Goal: Information Seeking & Learning: Compare options

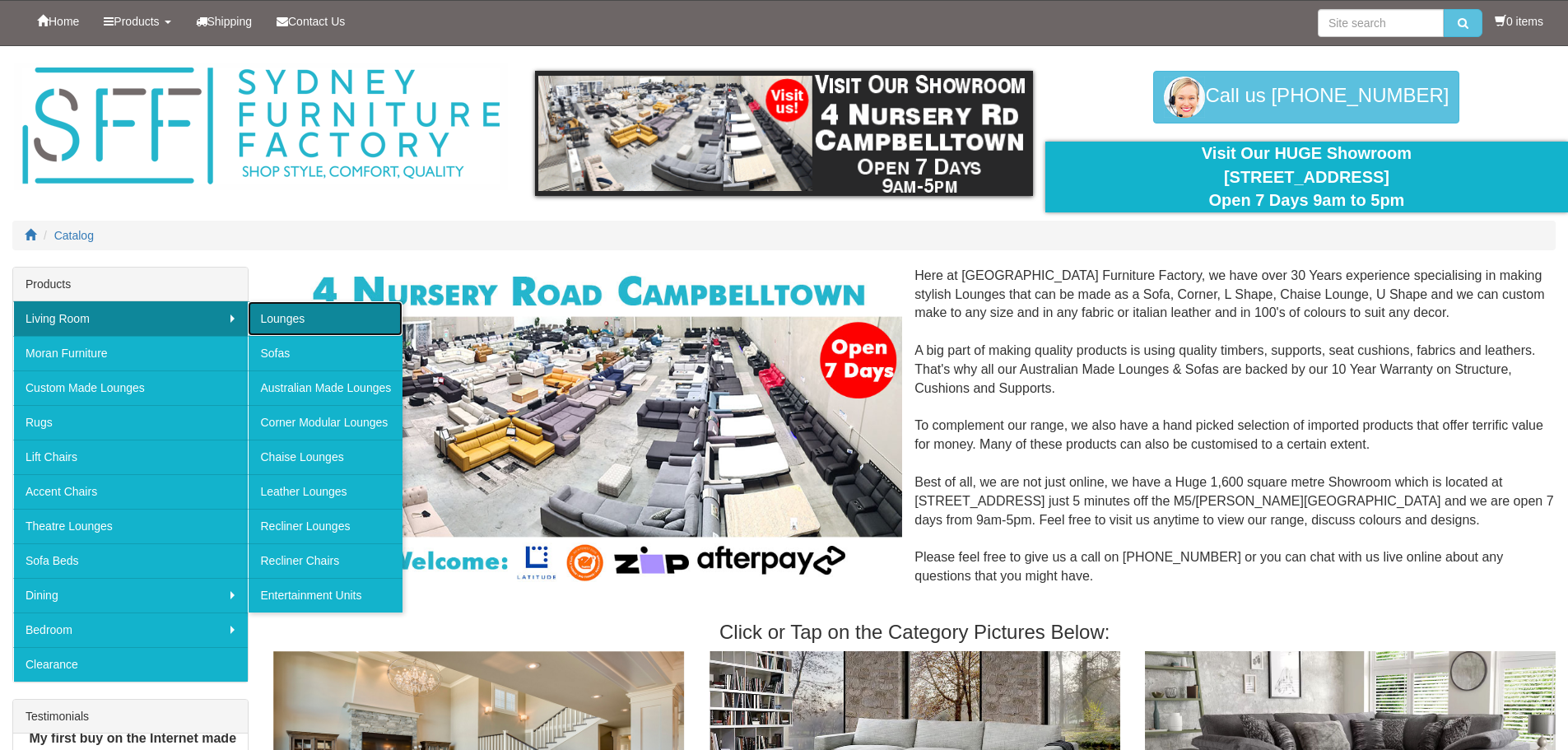
click at [293, 313] on link "Lounges" at bounding box center [325, 318] width 155 height 35
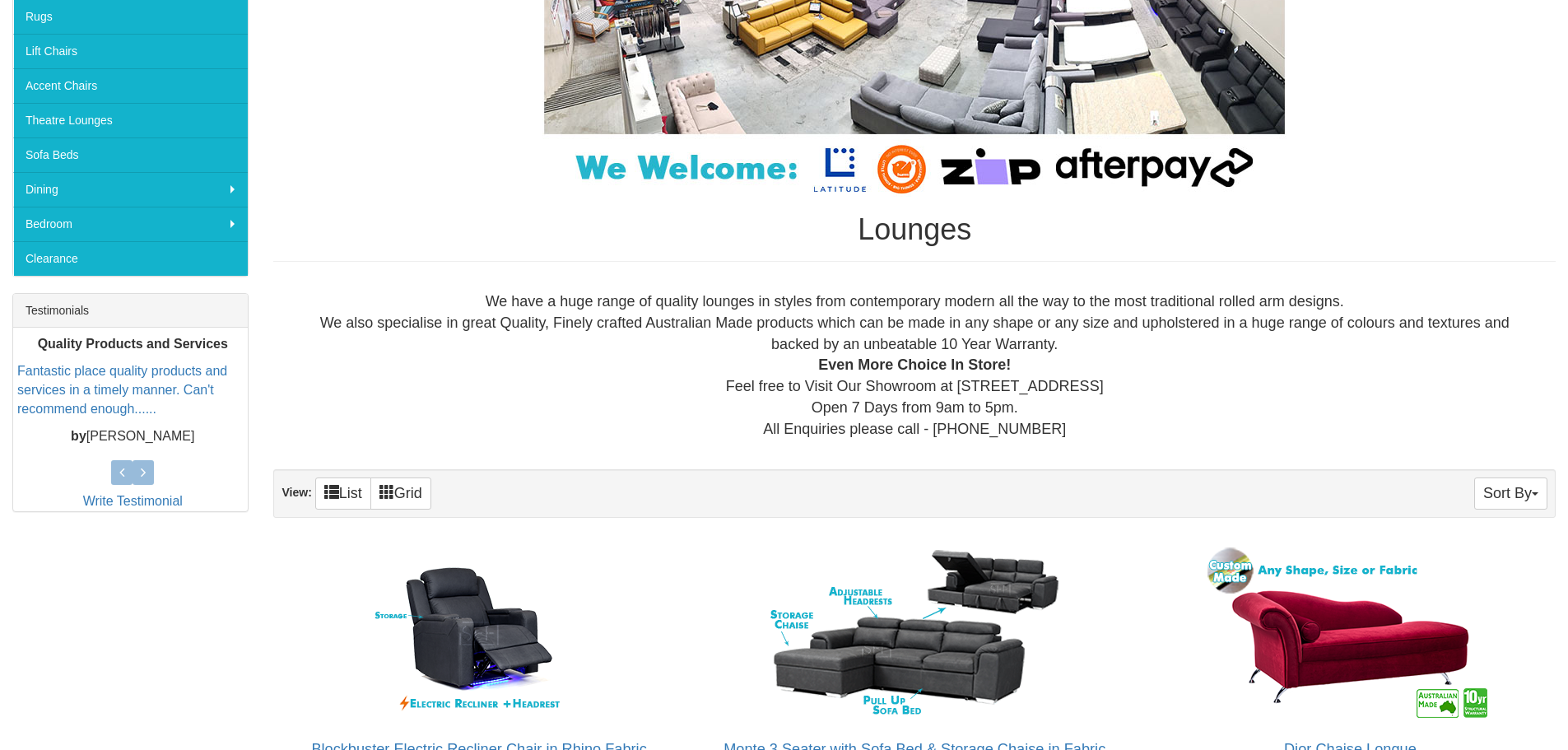
scroll to position [83, 0]
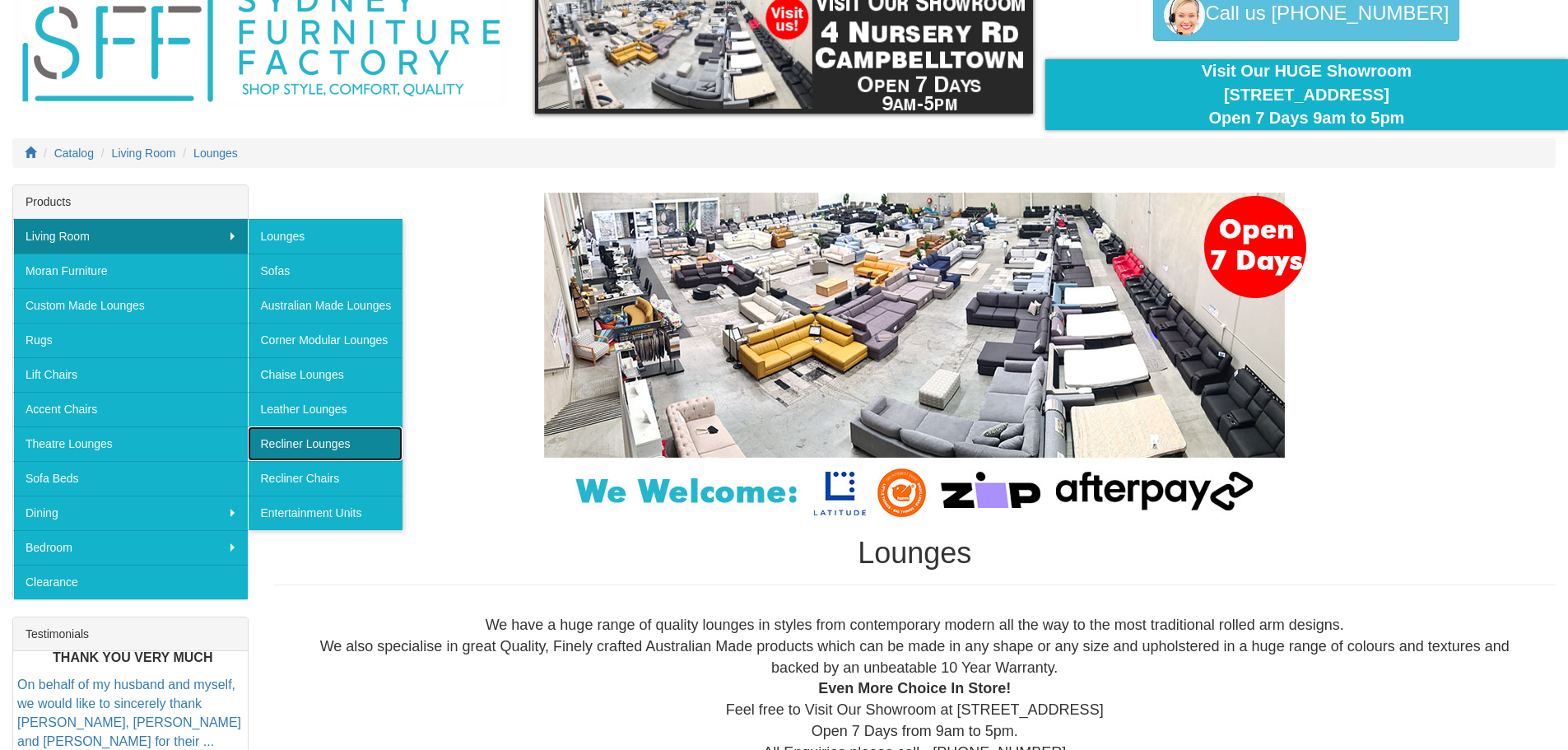
click at [315, 445] on link "Recliner Lounges" at bounding box center [325, 444] width 155 height 35
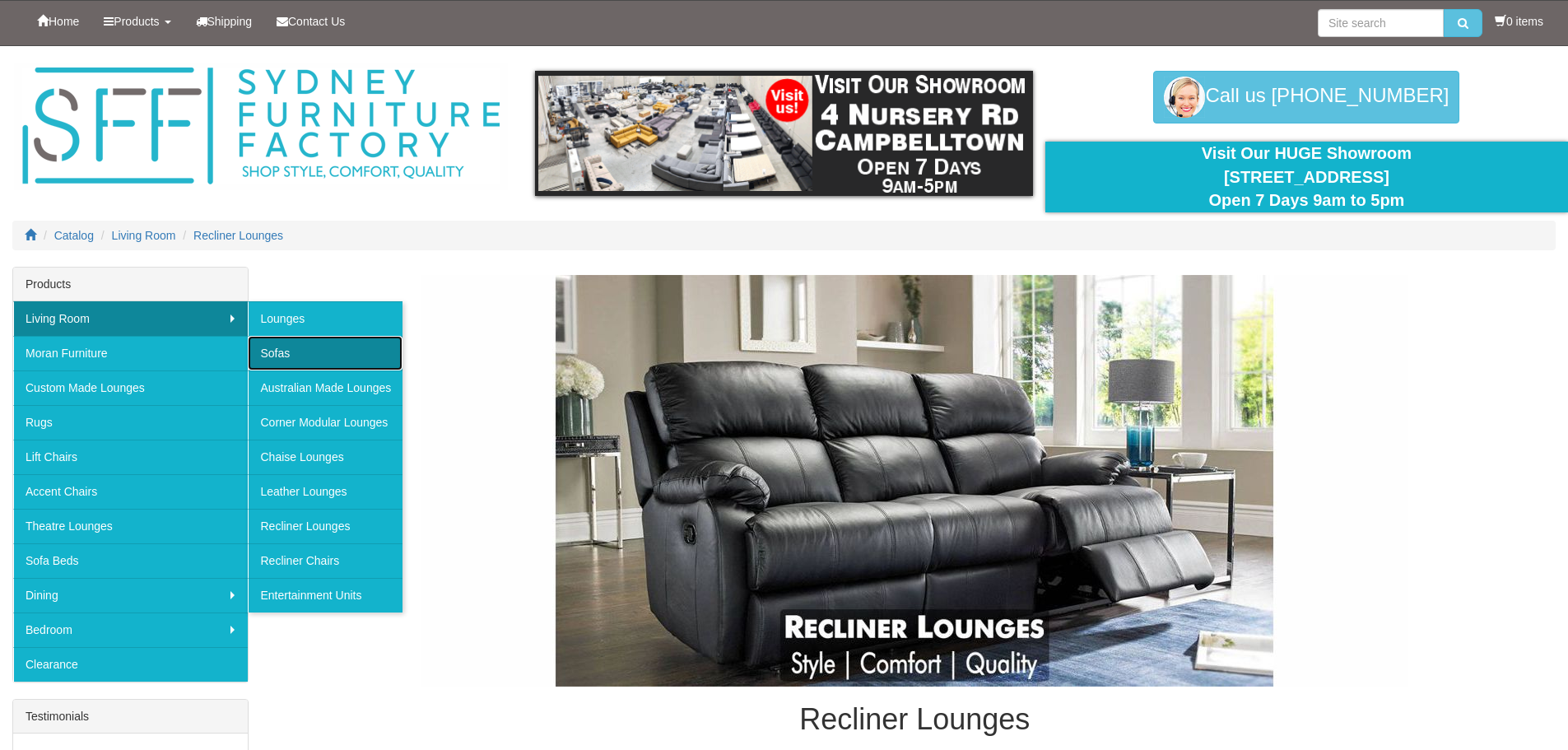
click at [271, 347] on link "Sofas" at bounding box center [325, 352] width 155 height 35
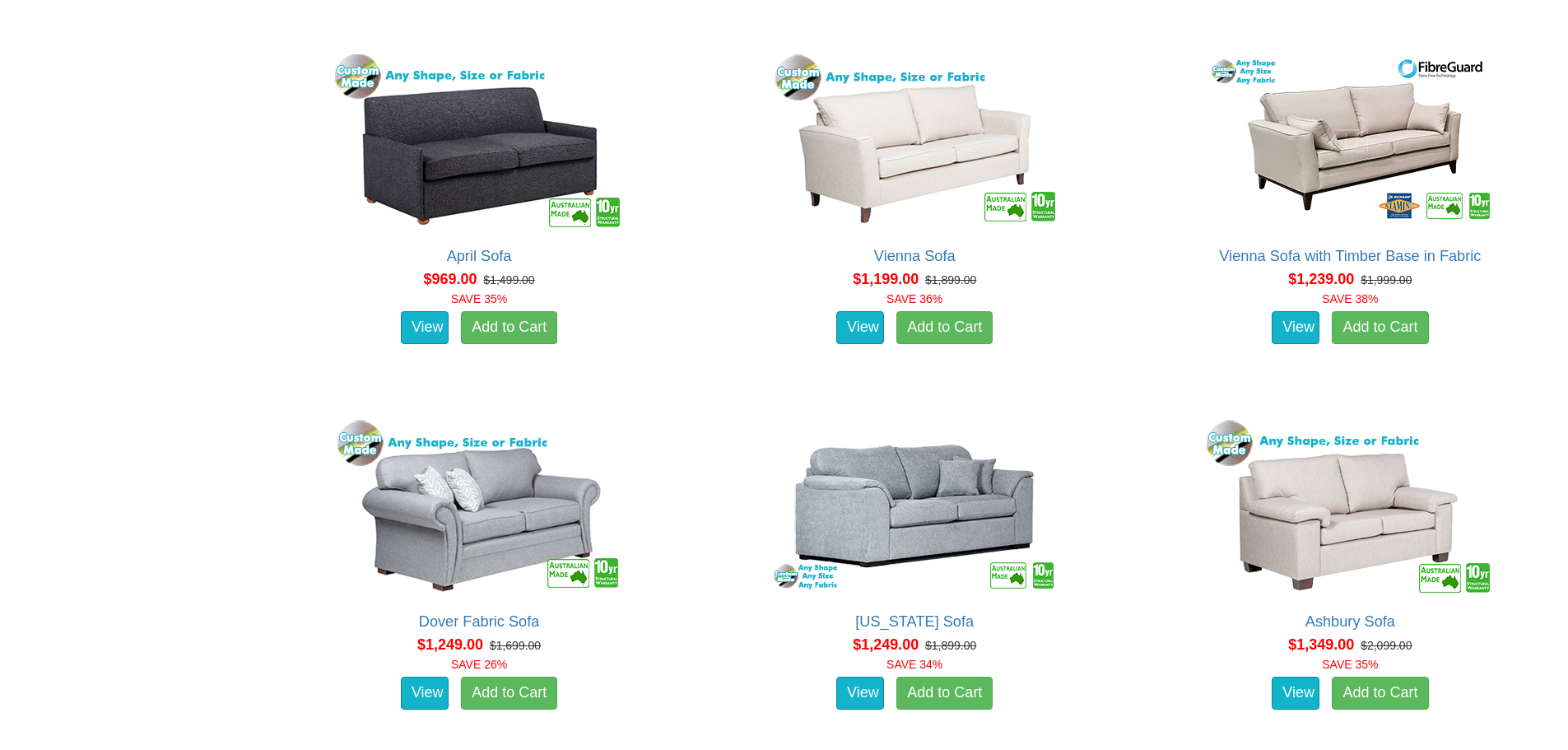
scroll to position [1481, 0]
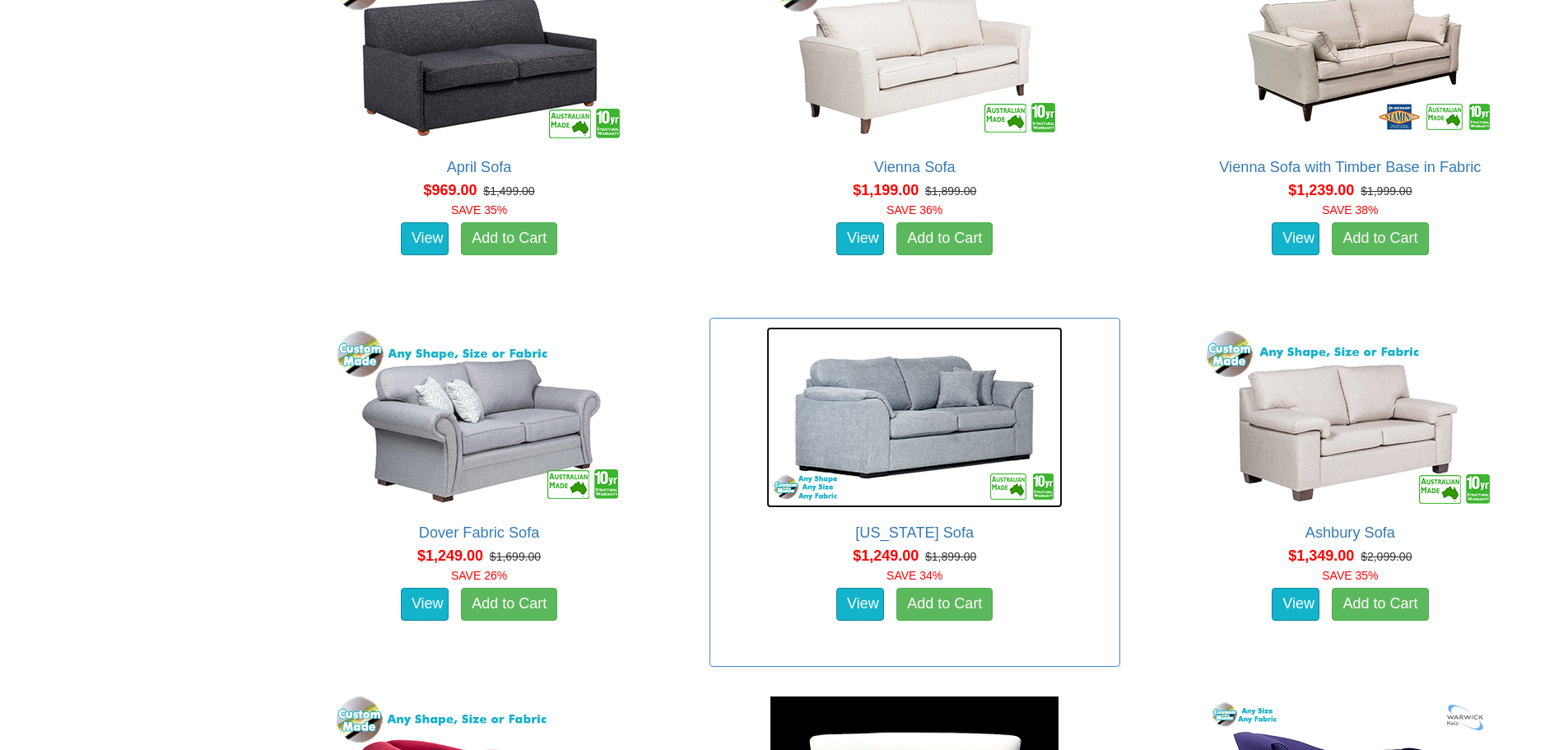
click at [894, 444] on img at bounding box center [914, 417] width 296 height 181
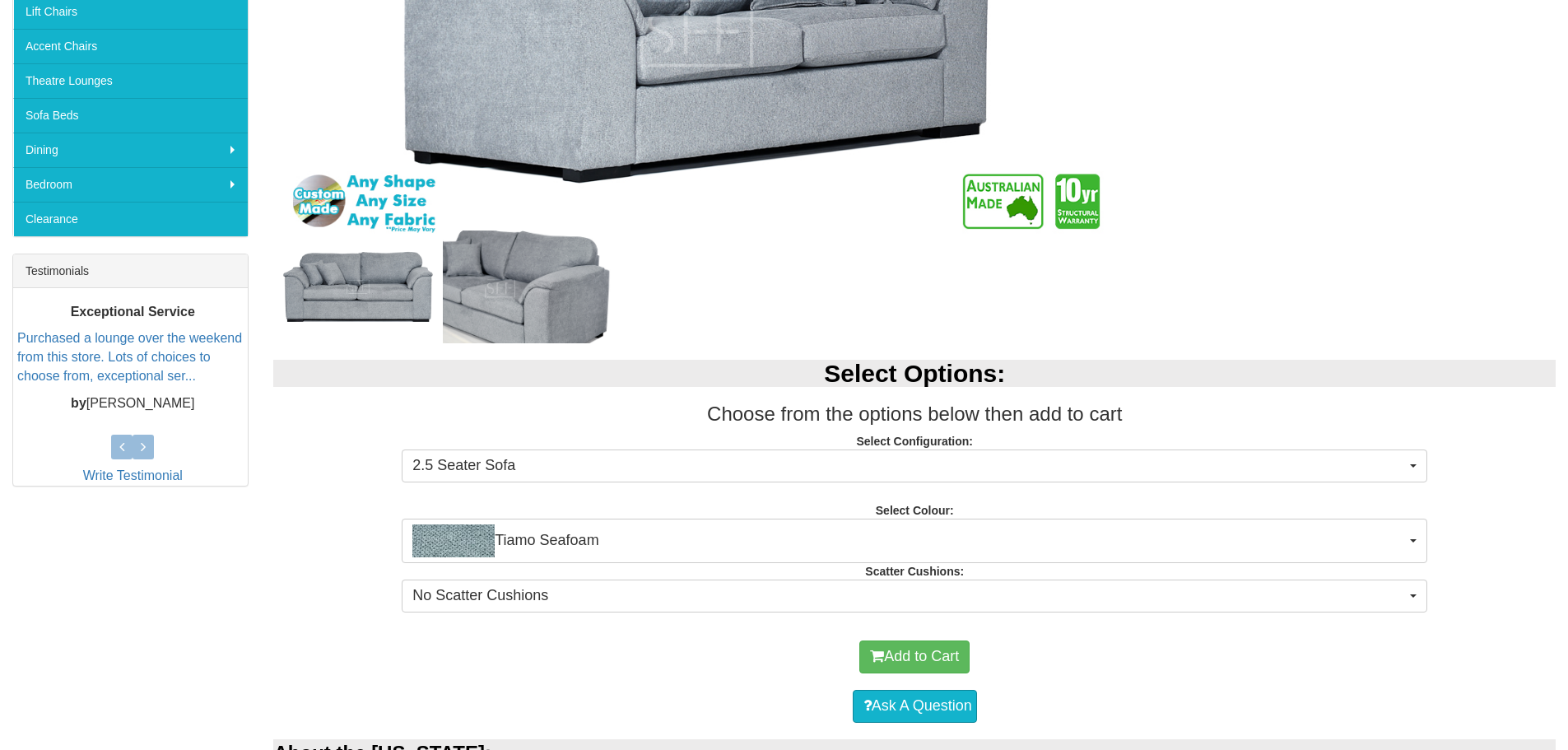
scroll to position [494, 0]
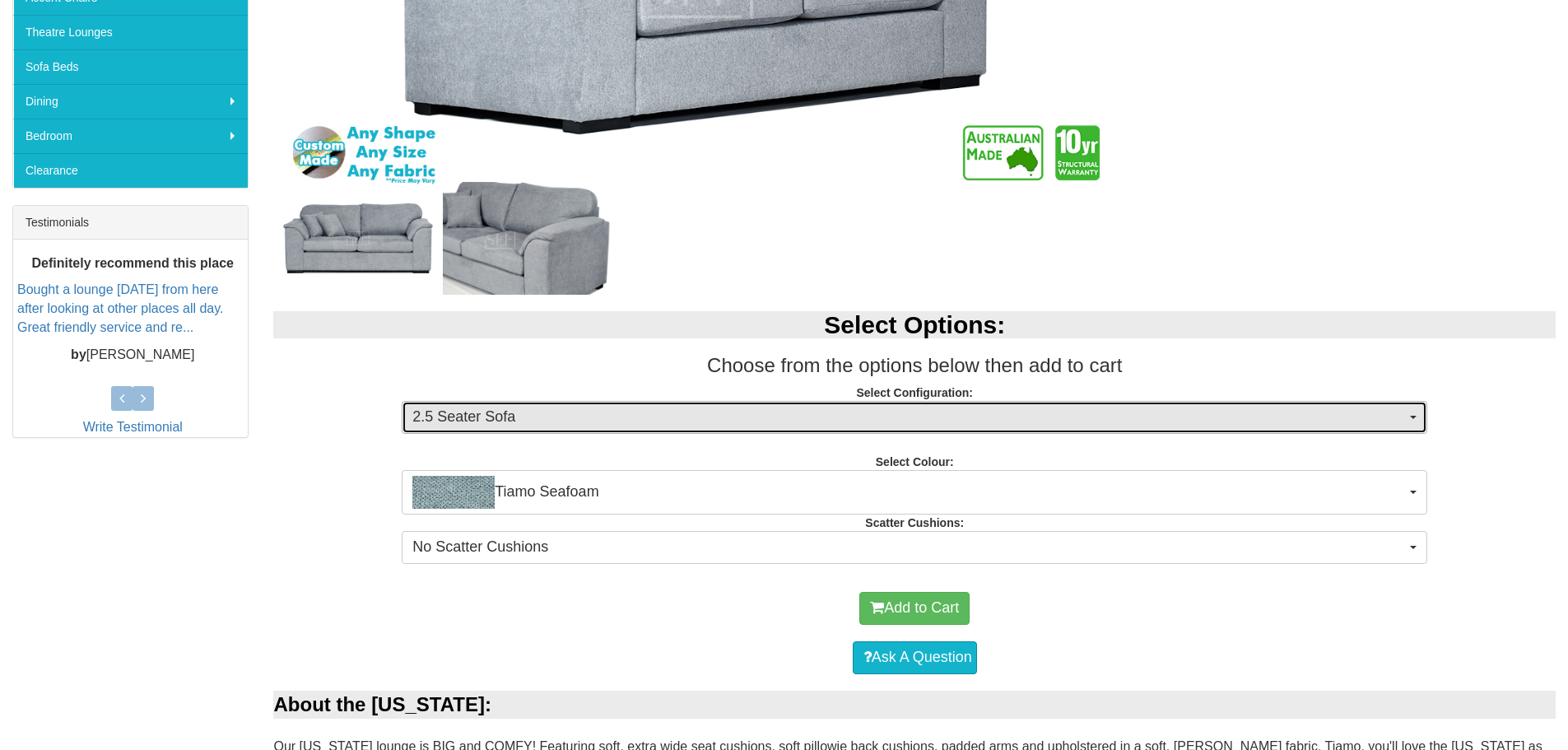
click at [643, 418] on span "2.5 Seater Sofa" at bounding box center [908, 417] width 993 height 21
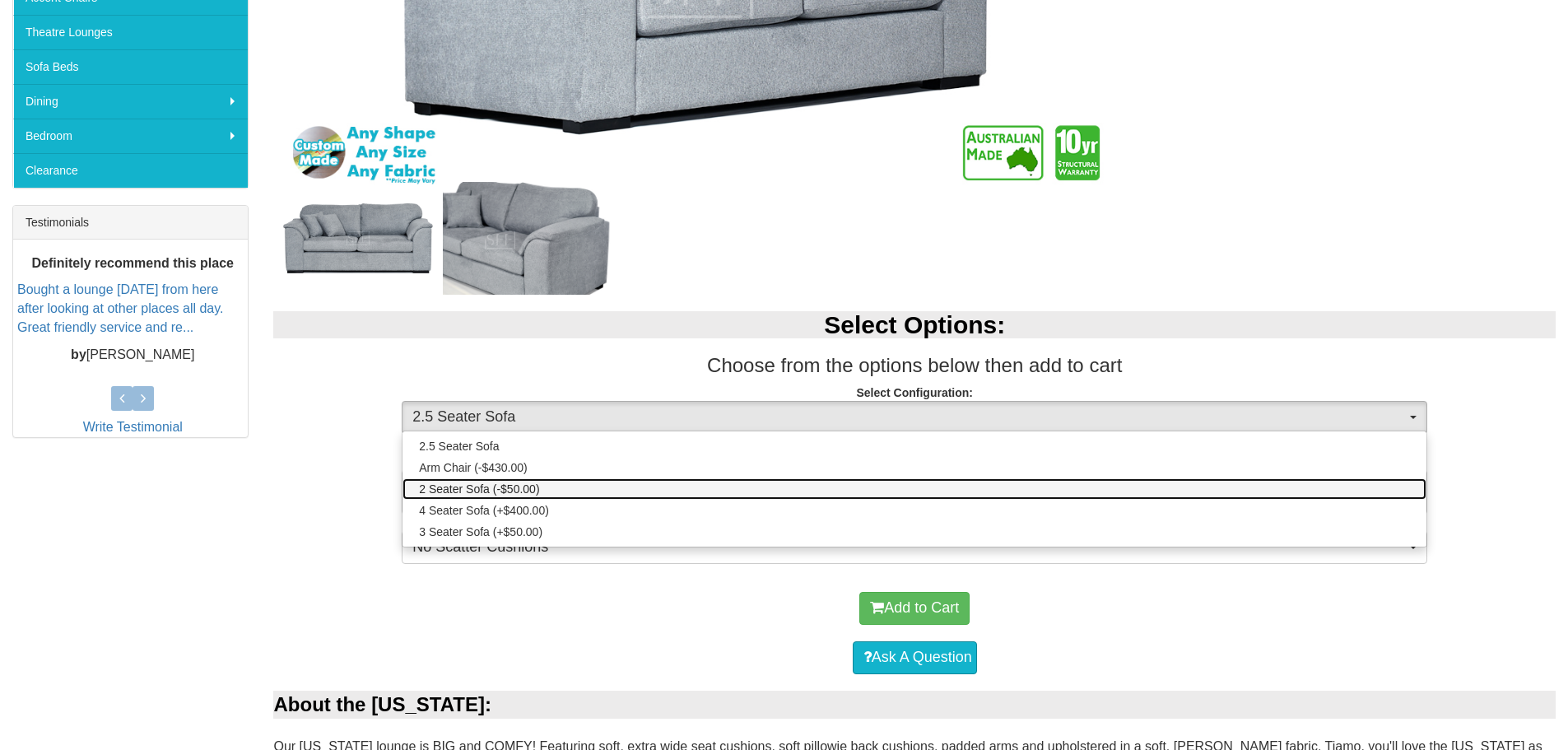
click at [506, 488] on span "2 Seater Sofa (-$50.00)" at bounding box center [478, 489] width 120 height 16
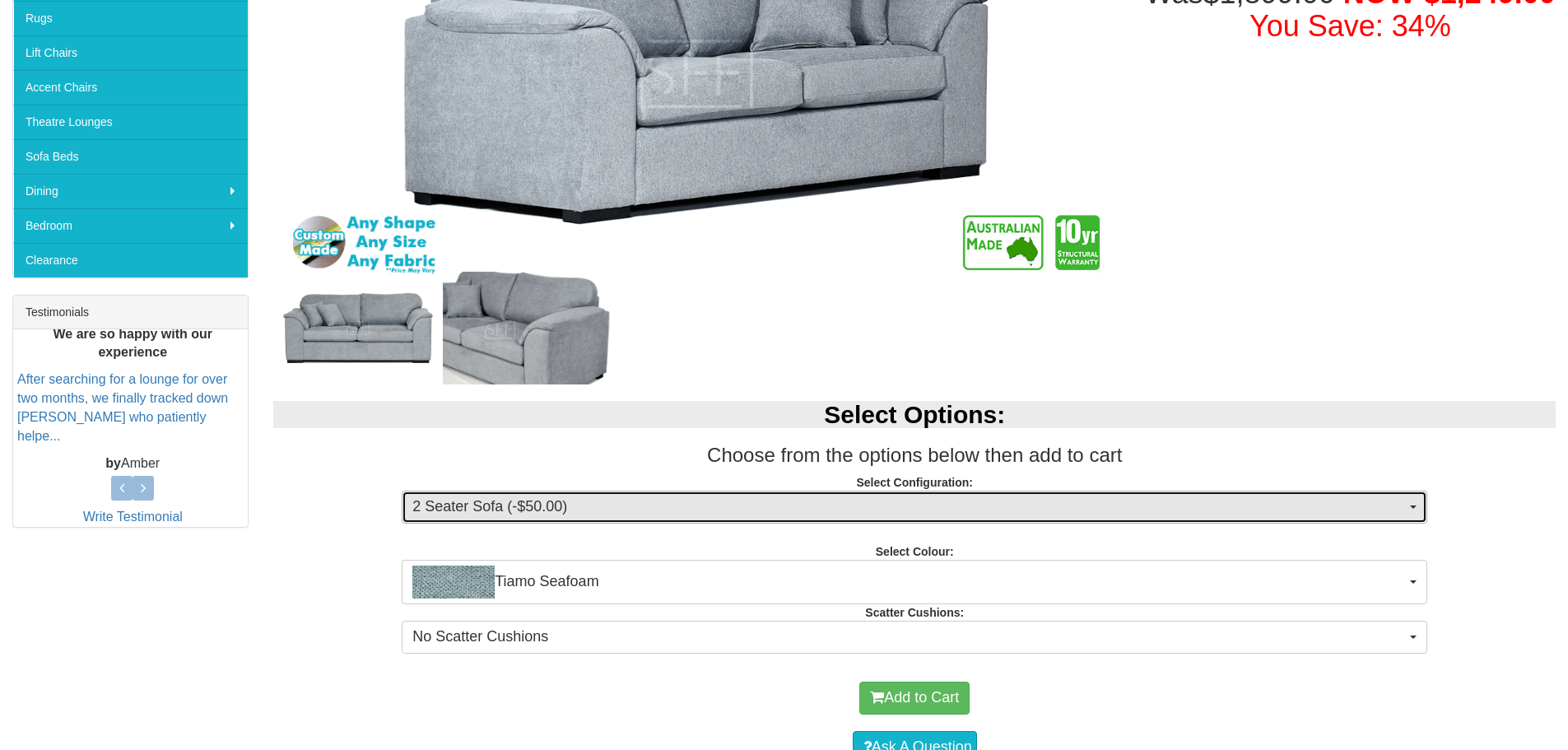
scroll to position [411, 0]
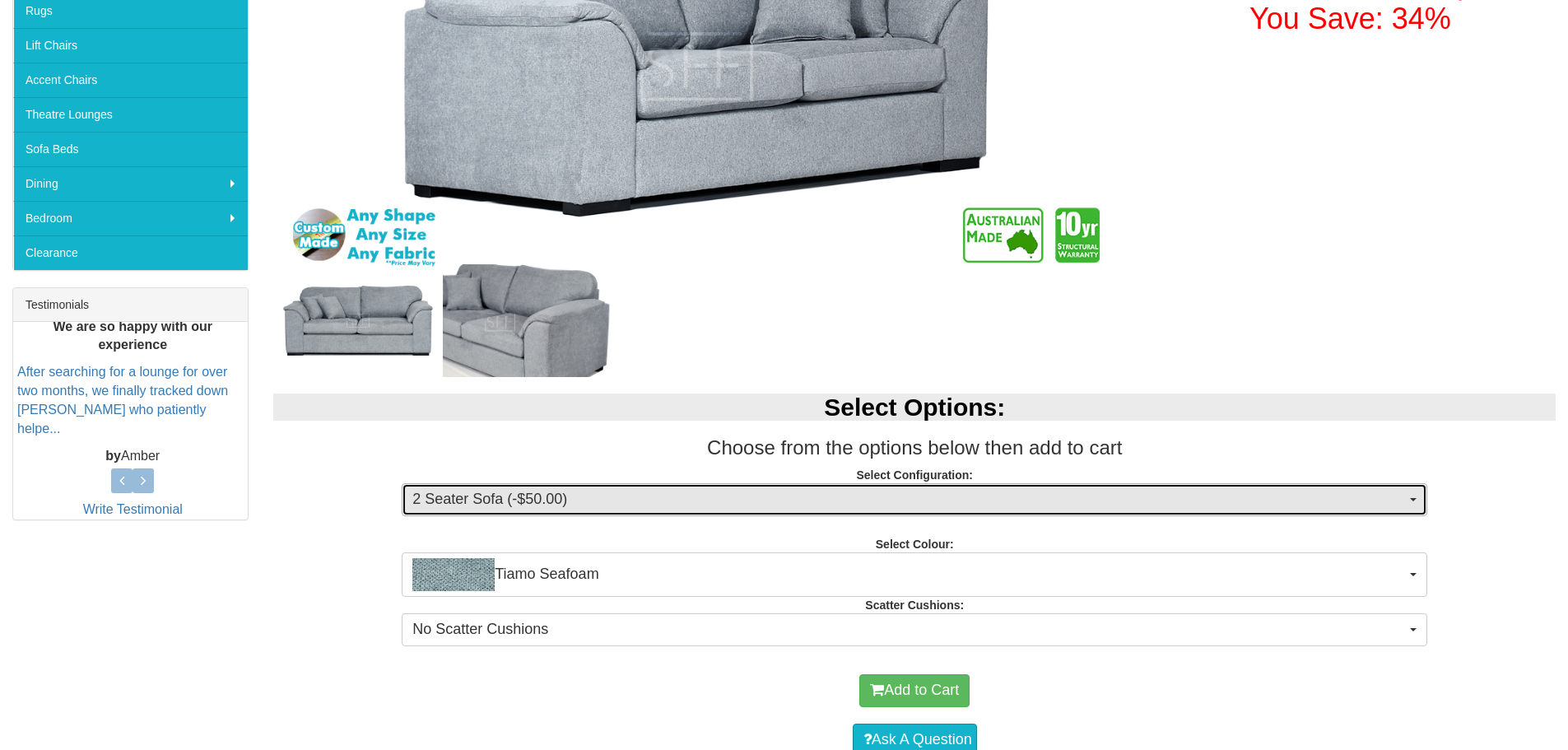
click at [580, 498] on span "2 Seater Sofa (-$50.00)" at bounding box center [908, 499] width 993 height 21
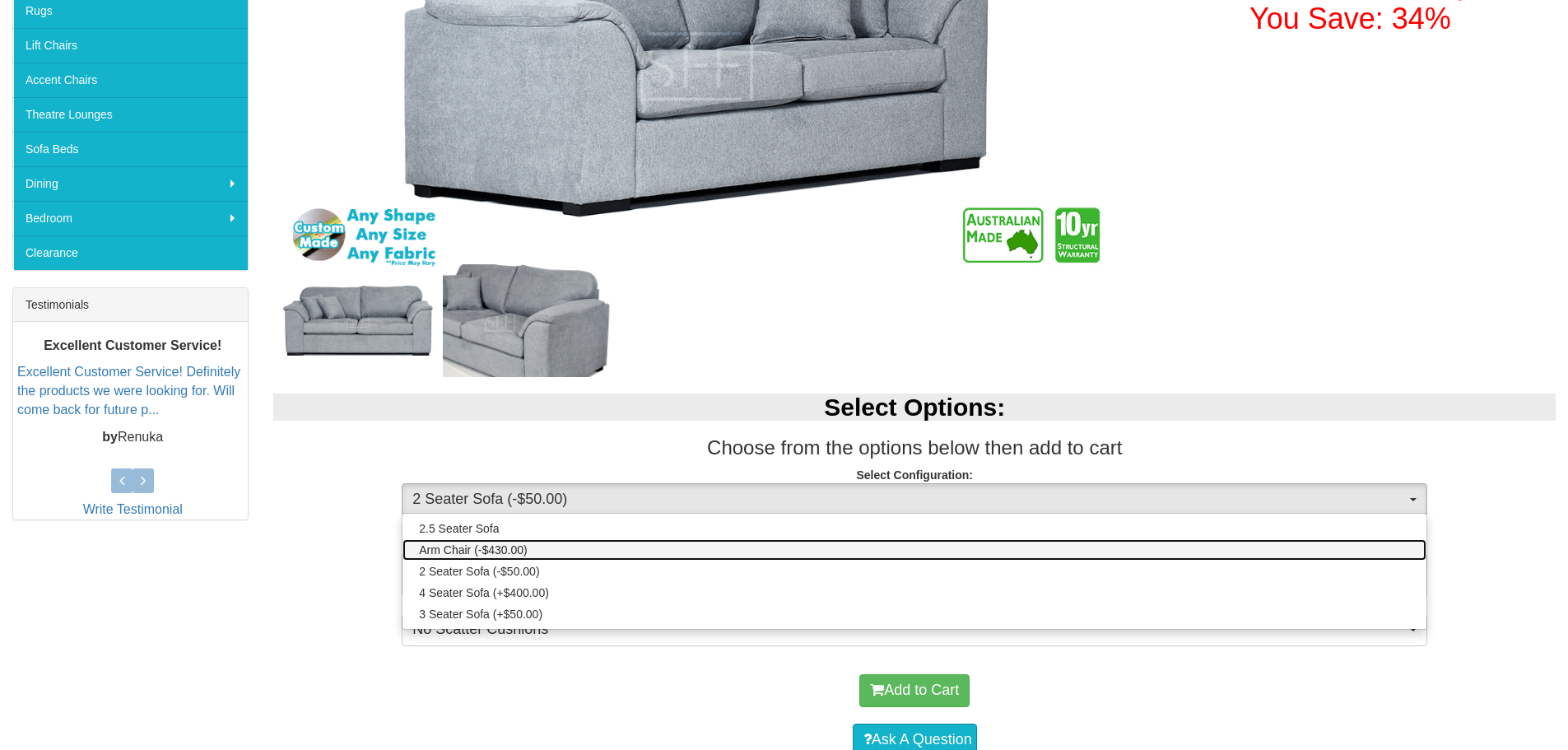
click at [499, 548] on span "Arm Chair (-$430.00)" at bounding box center [473, 549] width 109 height 16
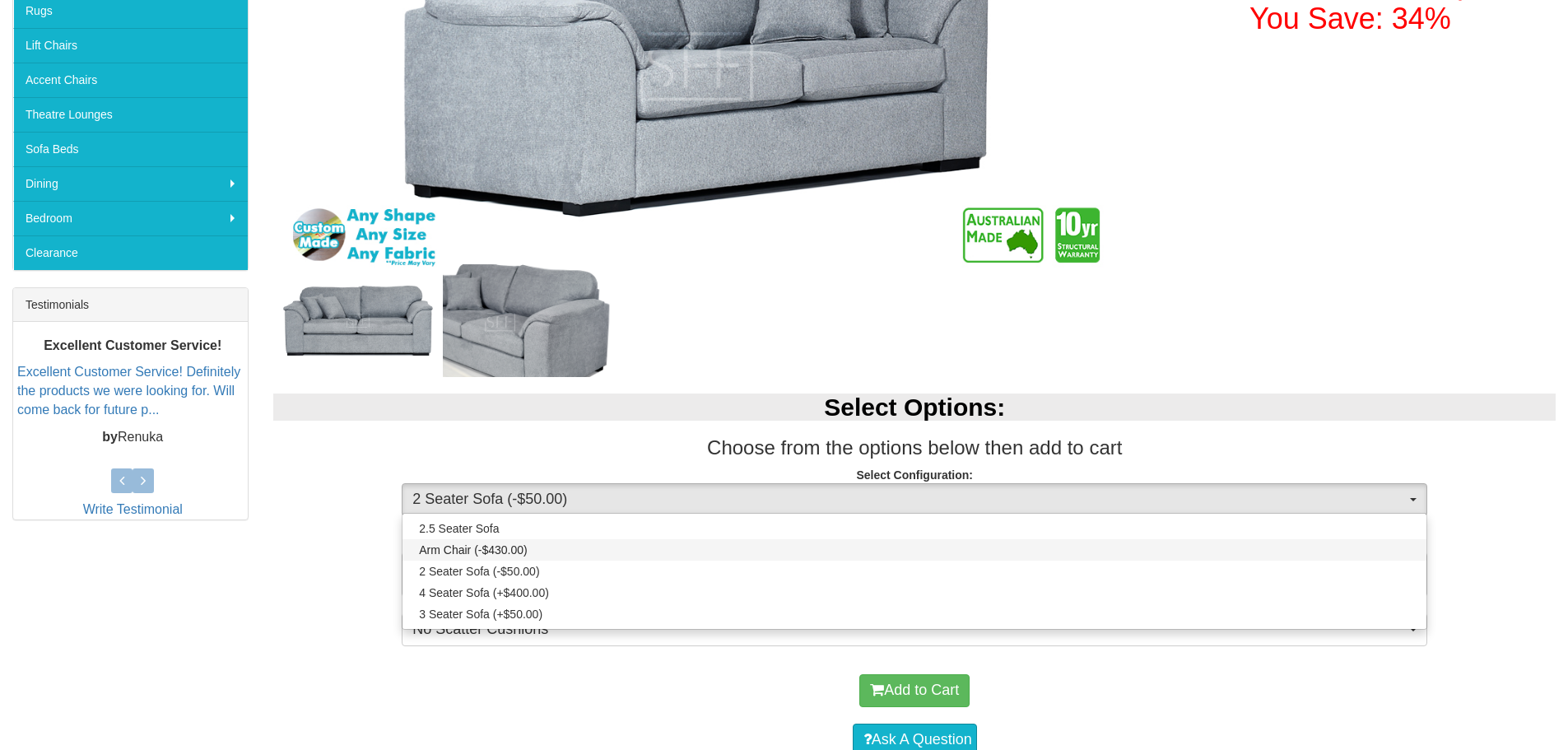
select select "272"
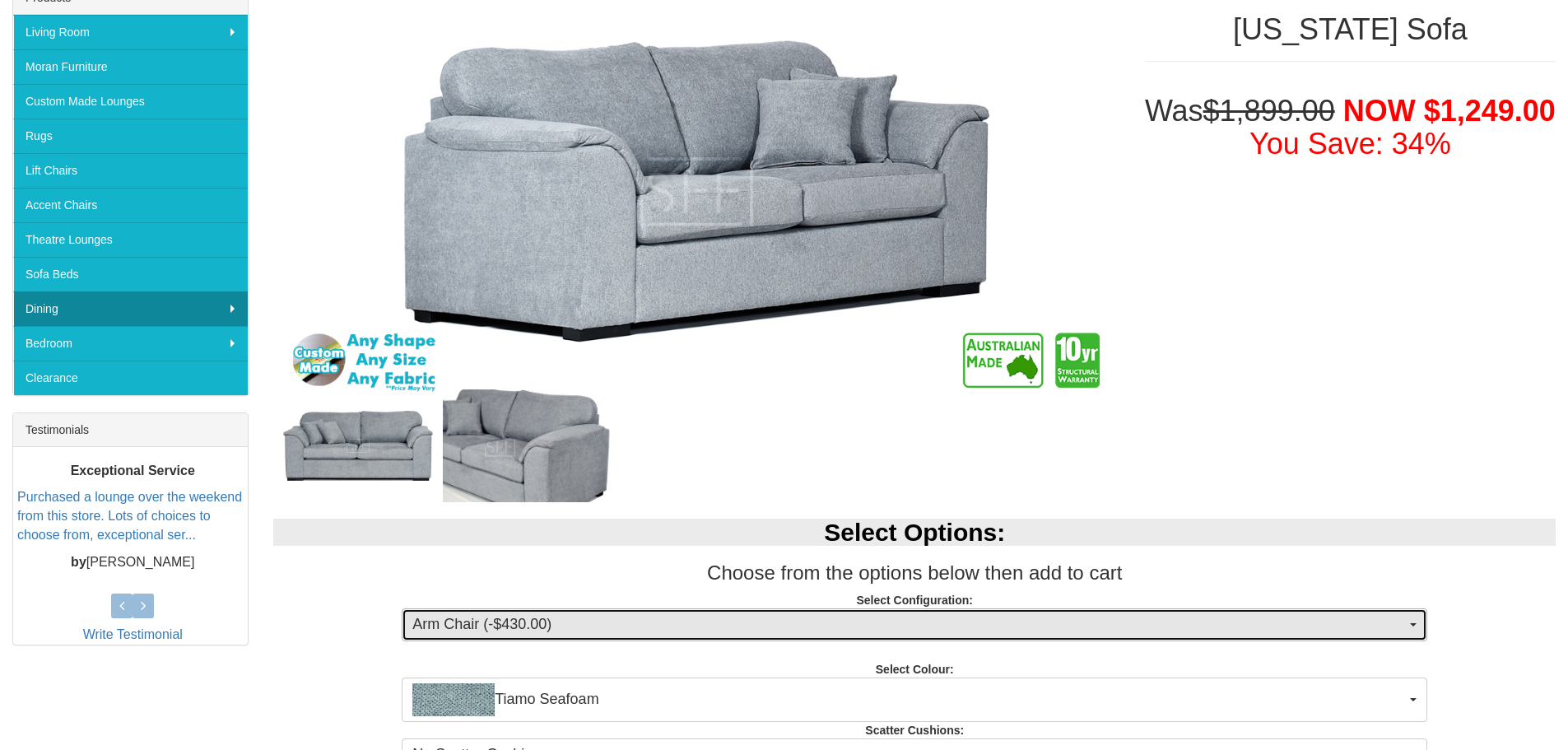
scroll to position [0, 0]
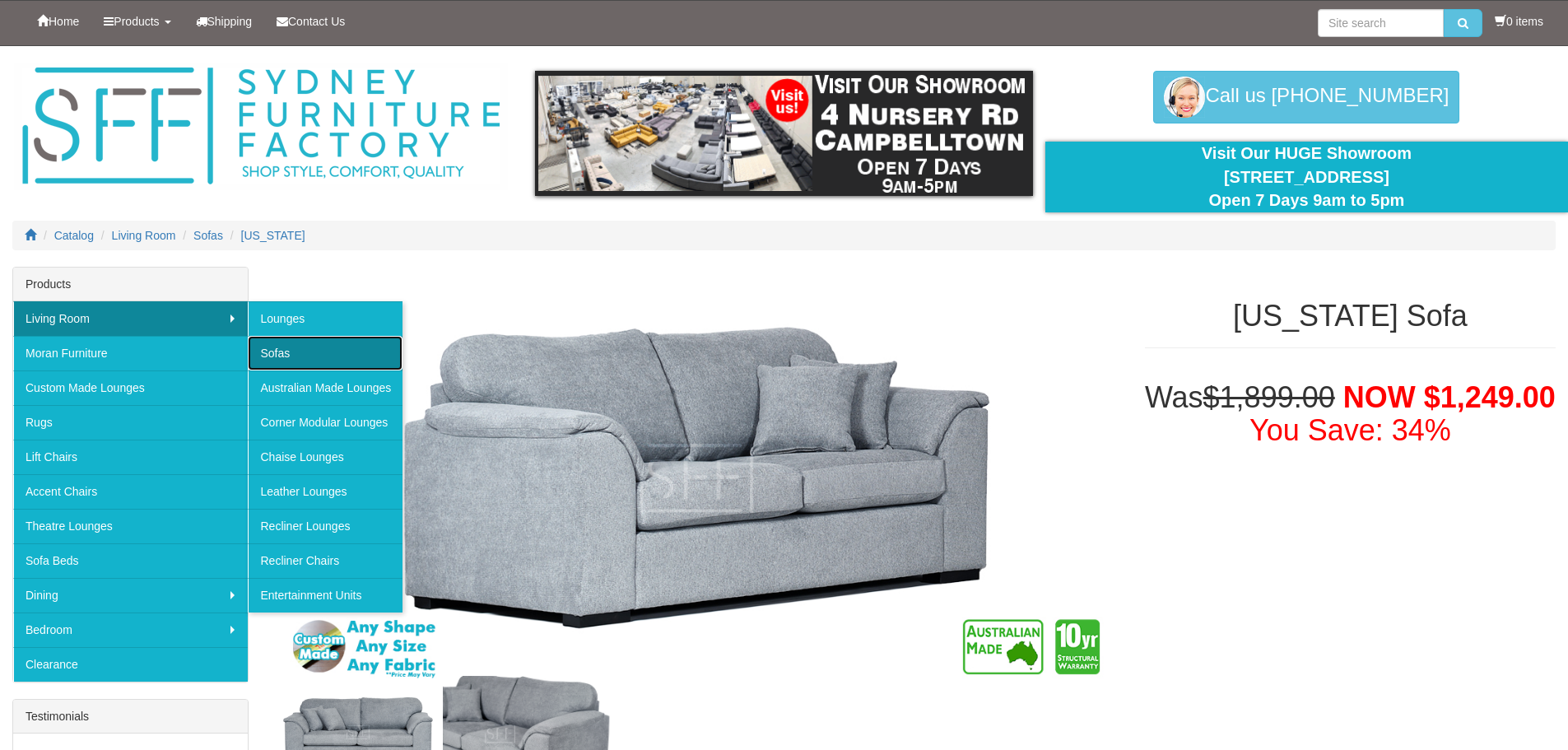
click at [292, 347] on link "Sofas" at bounding box center [325, 352] width 155 height 35
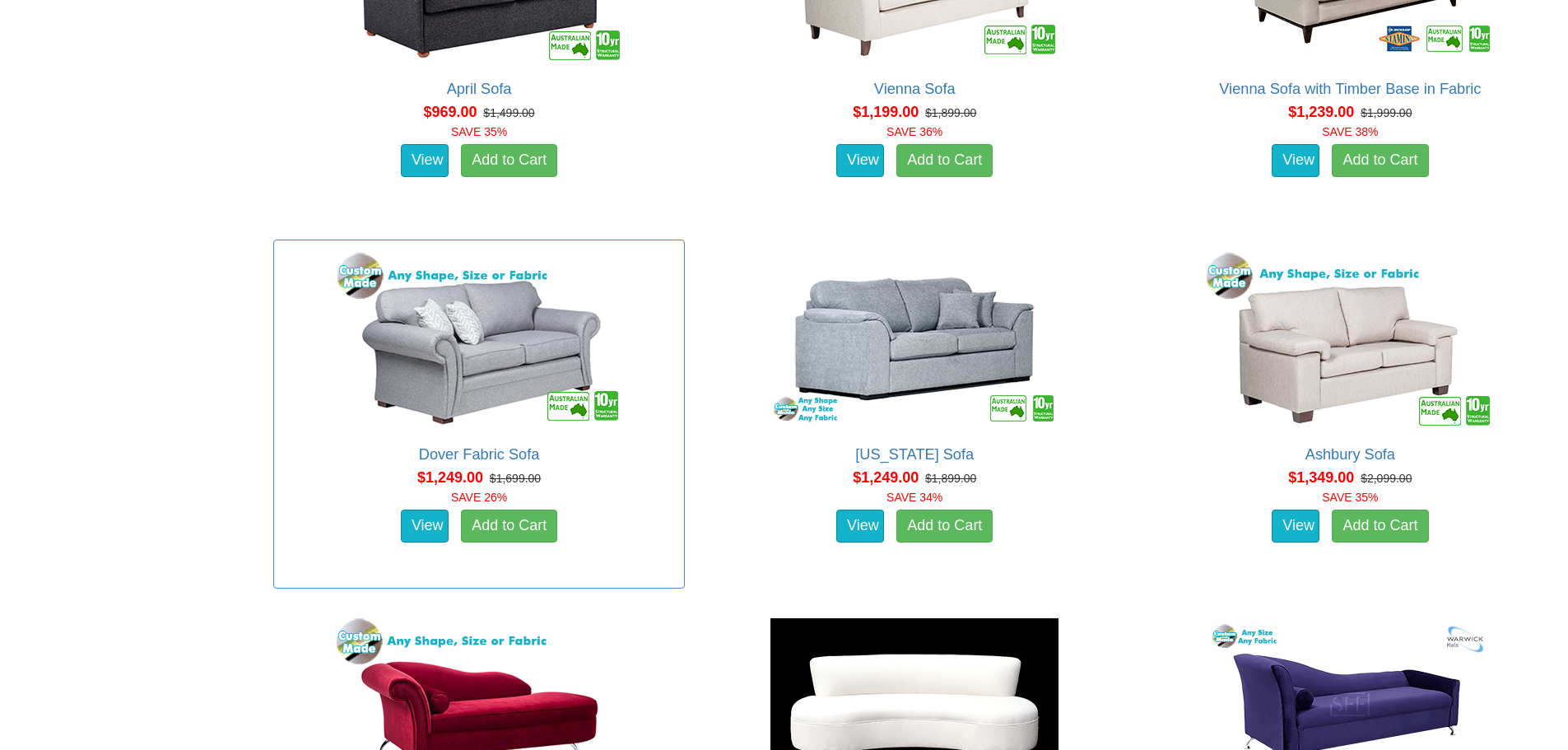
scroll to position [1564, 0]
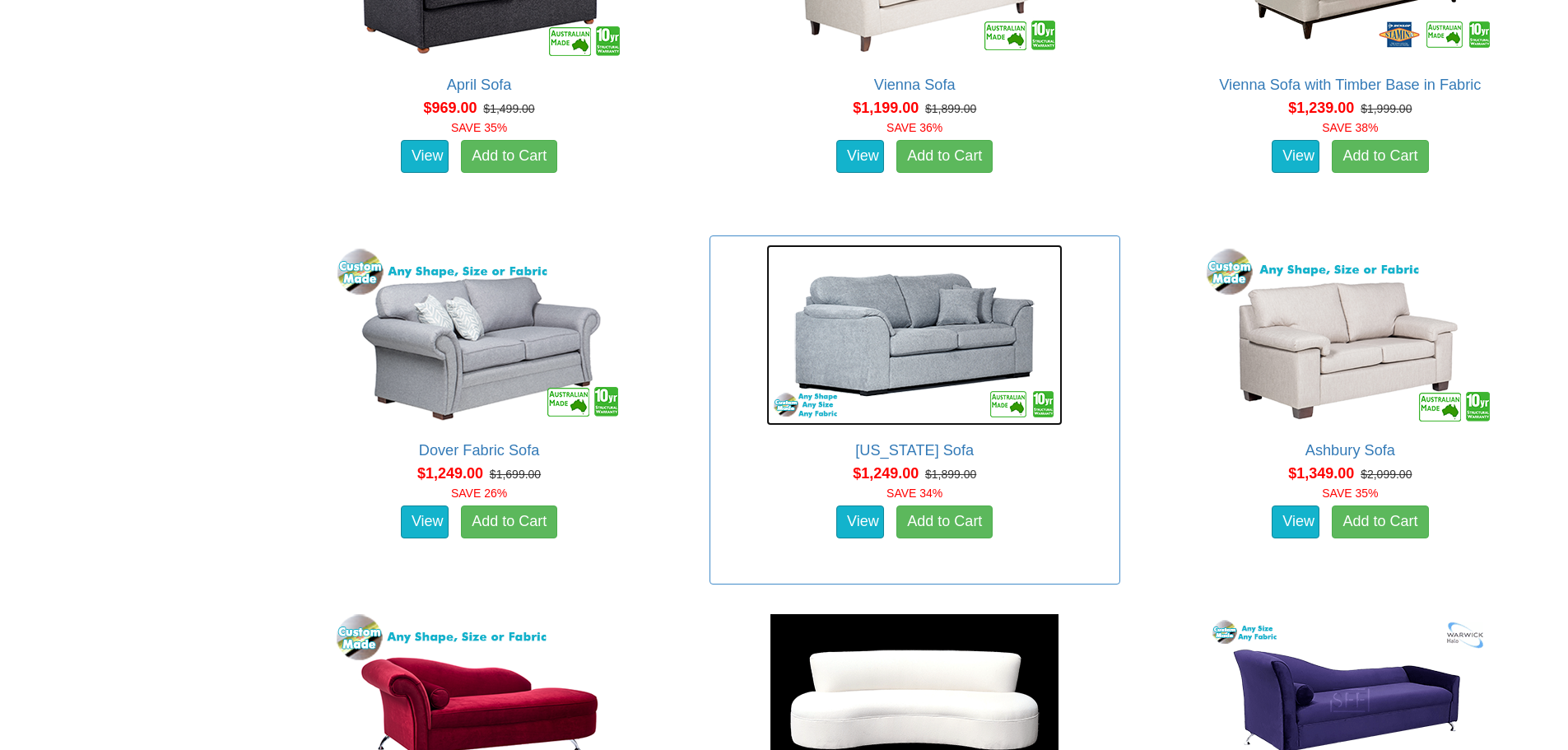
click at [945, 380] on img at bounding box center [914, 335] width 296 height 181
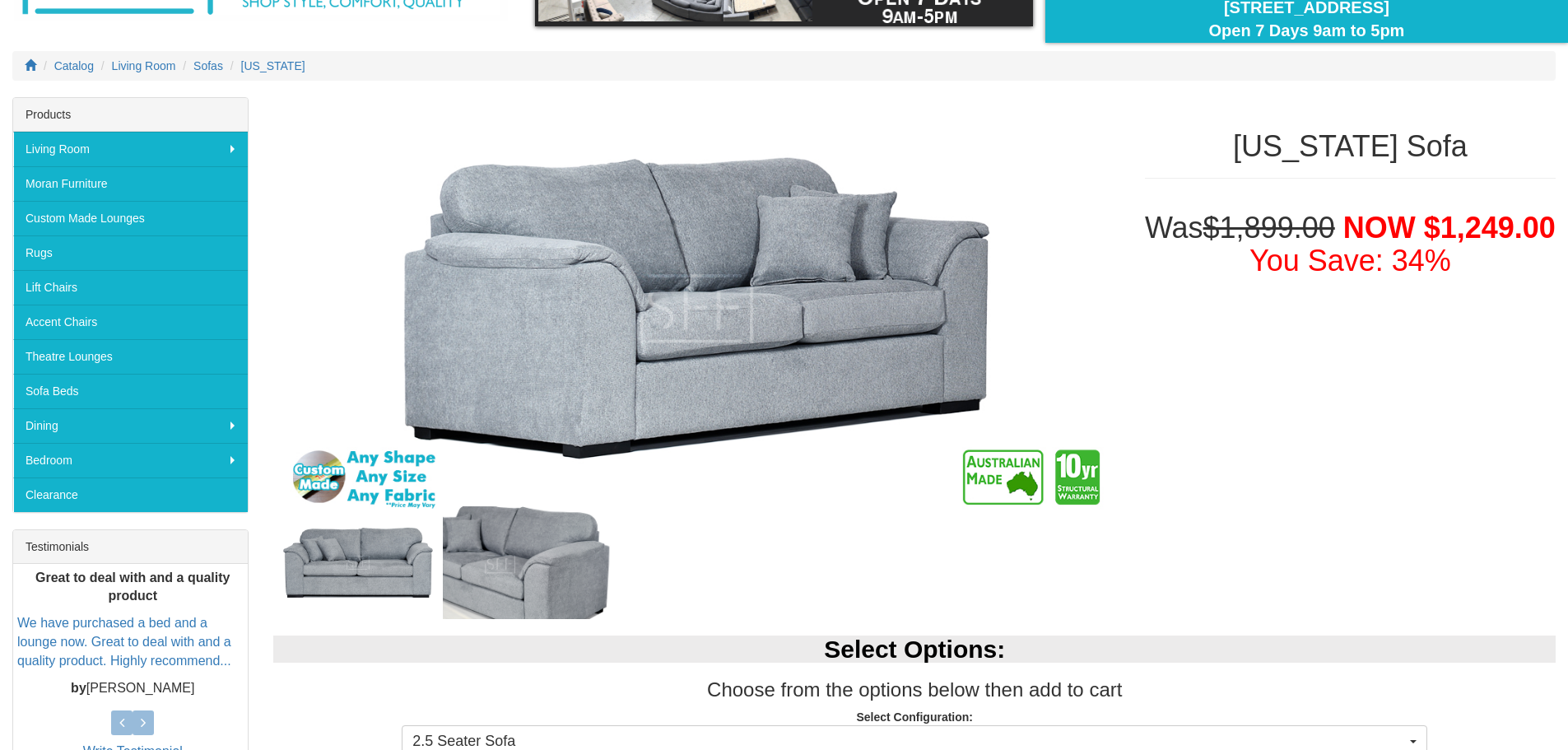
scroll to position [164, 0]
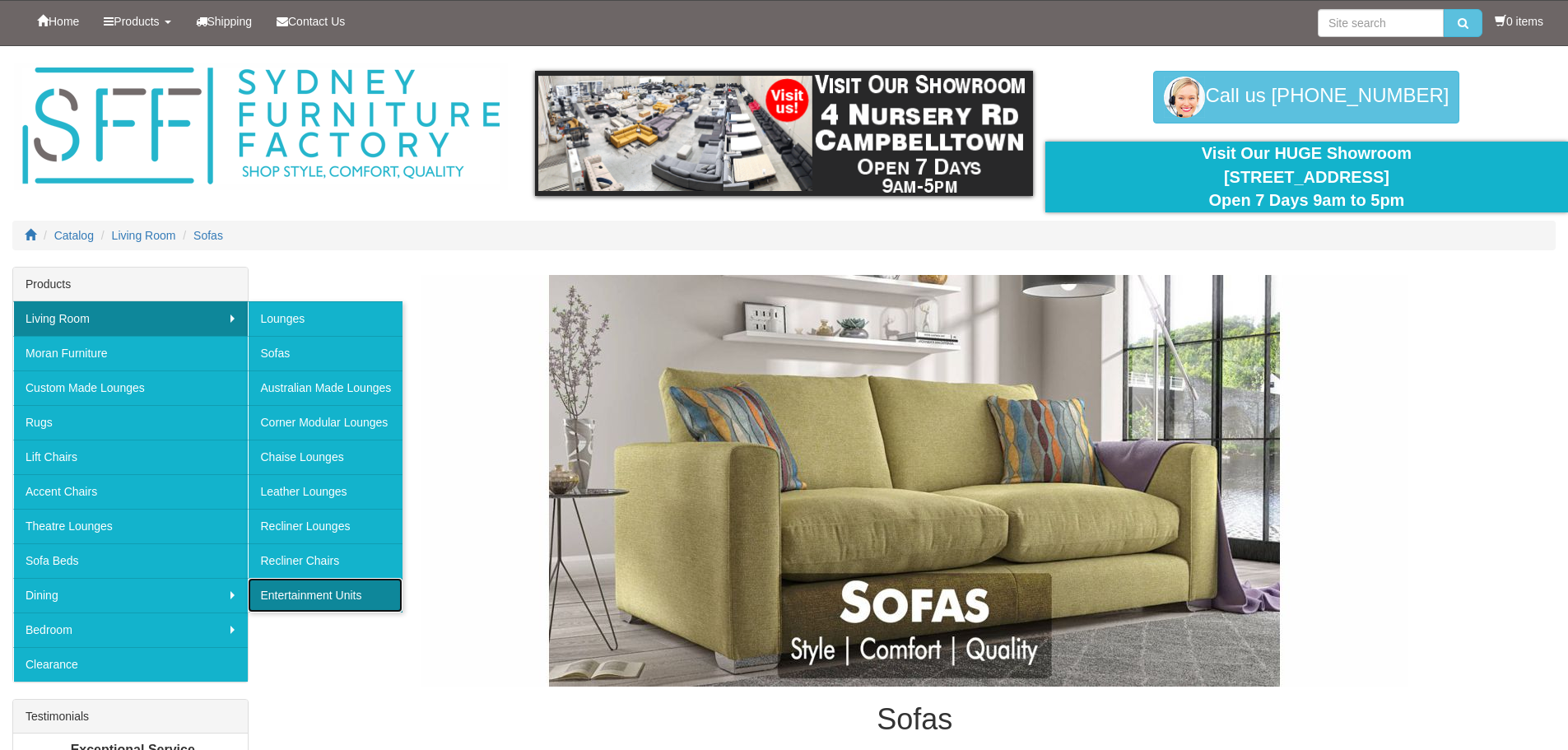
click at [300, 598] on link "Entertainment Units" at bounding box center [325, 595] width 155 height 35
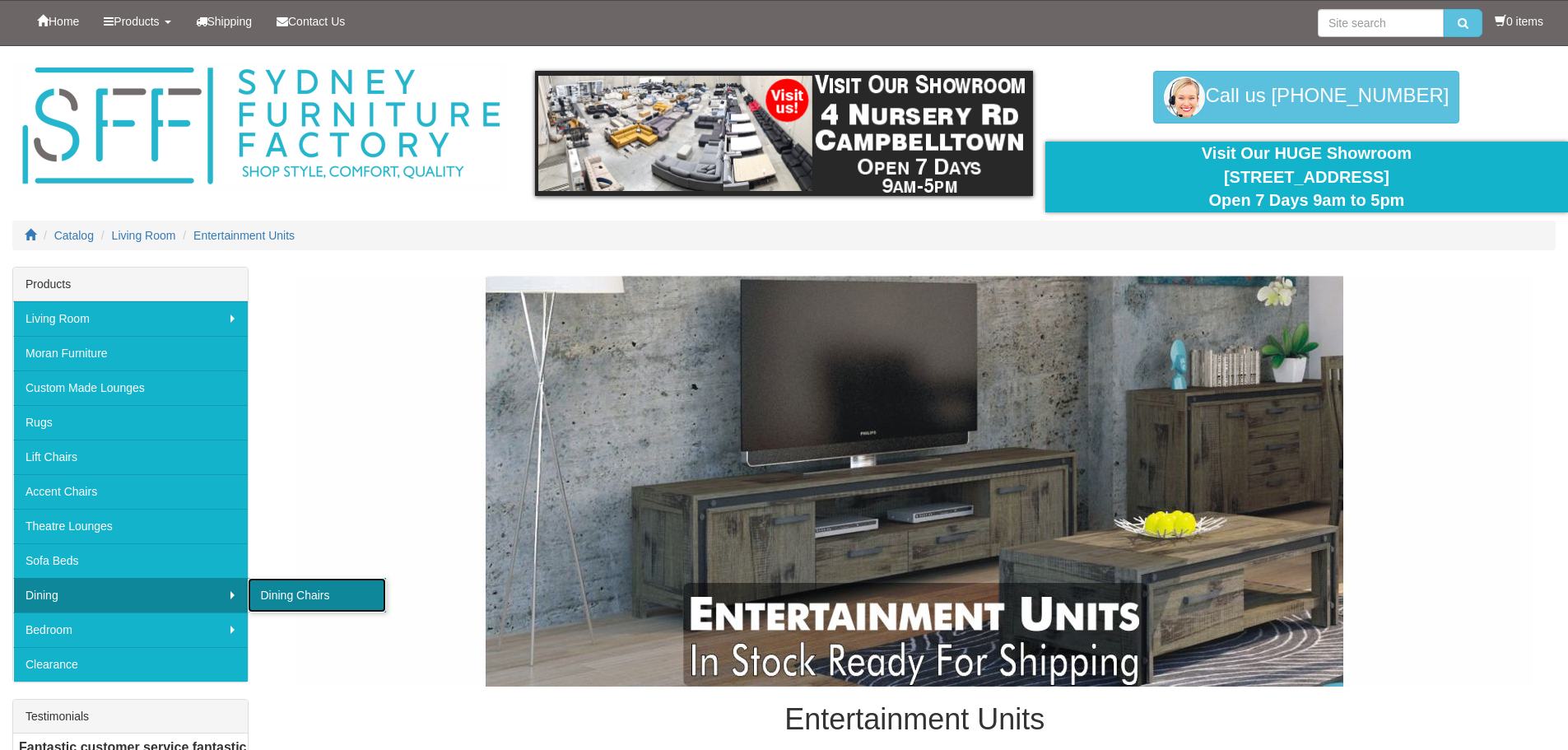
click at [291, 597] on link "Dining Chairs" at bounding box center [317, 595] width 138 height 35
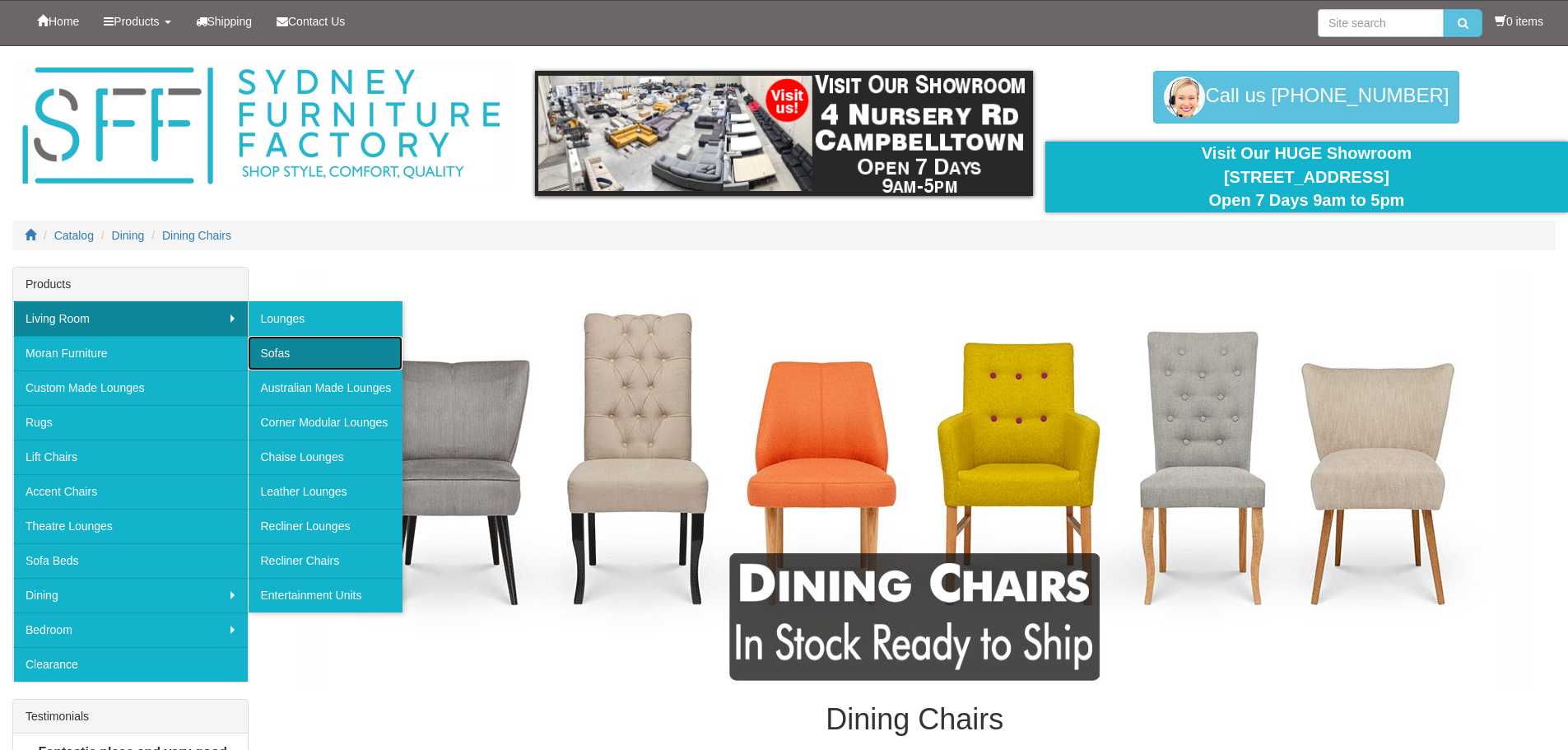
click at [296, 351] on link "Sofas" at bounding box center [325, 352] width 155 height 35
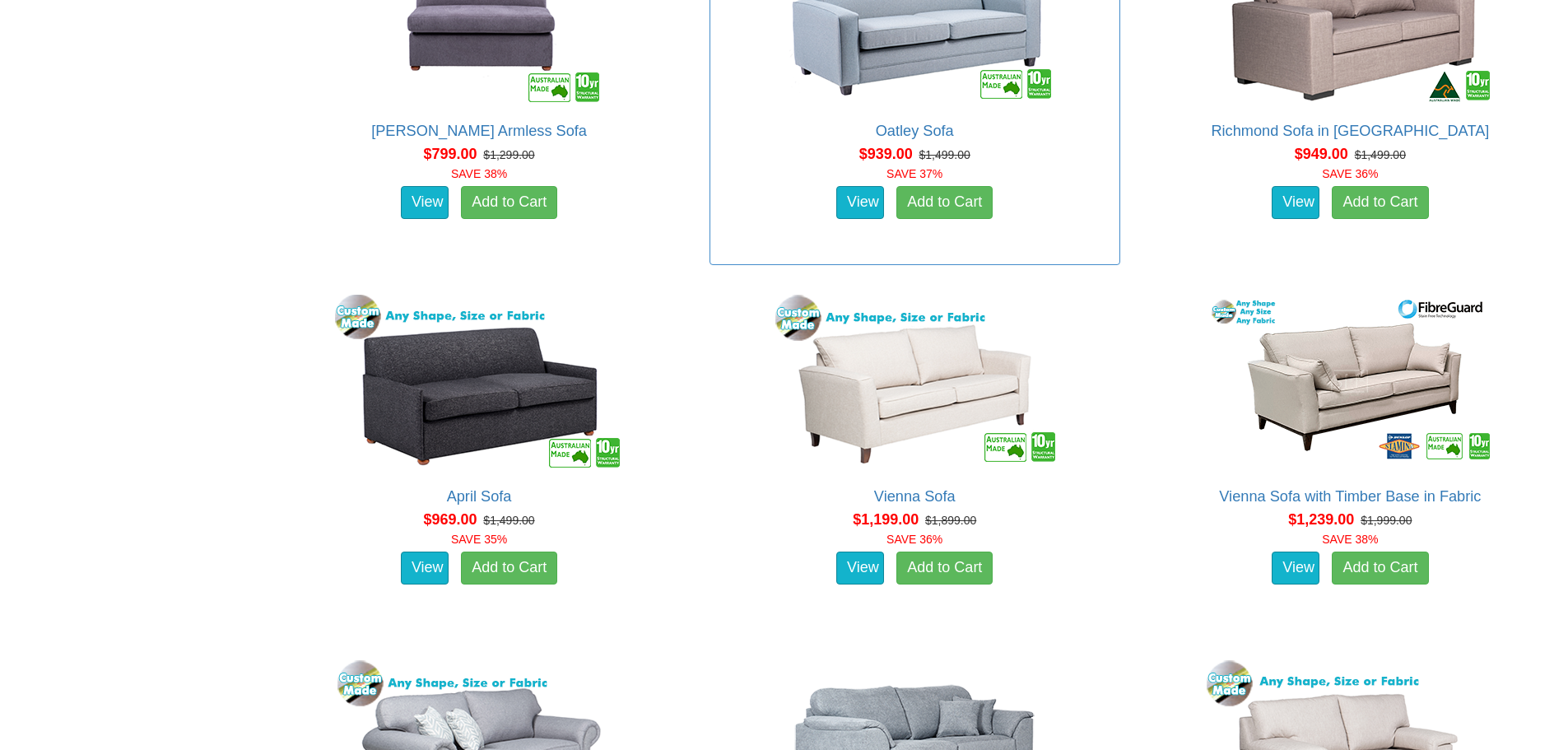
scroll to position [1564, 0]
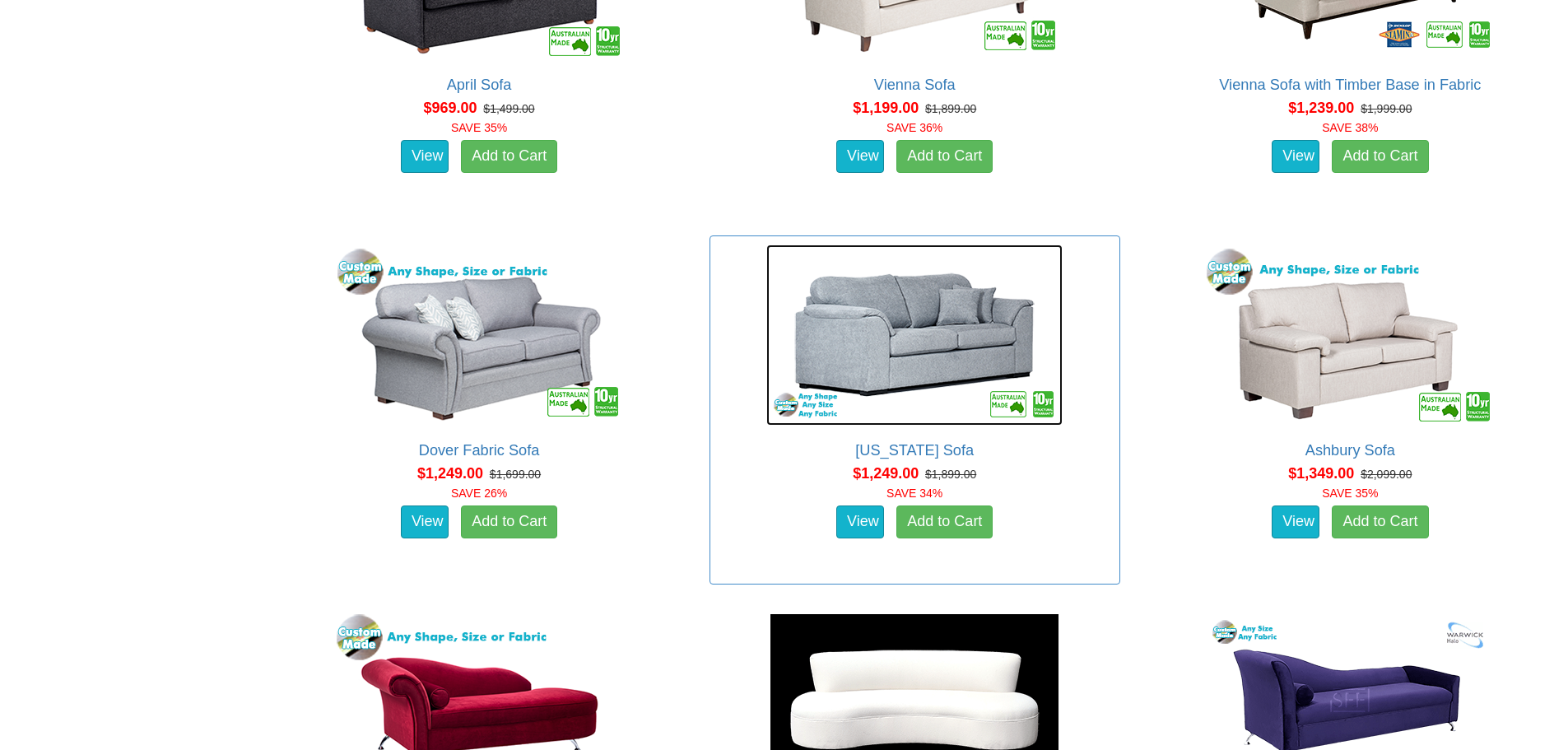
click at [925, 346] on img at bounding box center [914, 335] width 296 height 181
